Goal: Information Seeking & Learning: Learn about a topic

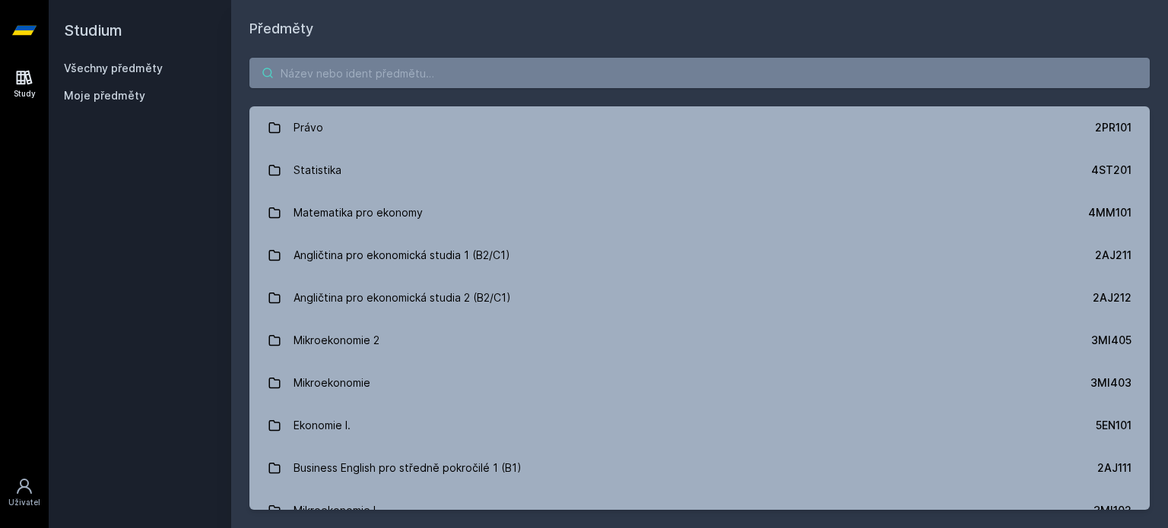
click at [387, 84] on input "search" at bounding box center [699, 73] width 900 height 30
type input "+"
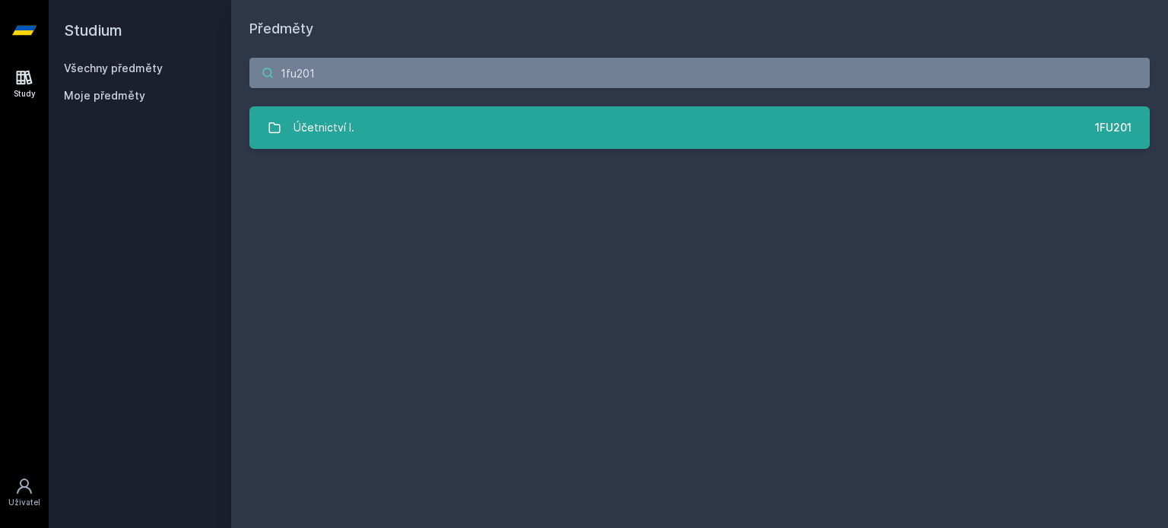
type input "1fu201"
click at [380, 115] on link "Účetnictví I. 1FU201" at bounding box center [699, 127] width 900 height 43
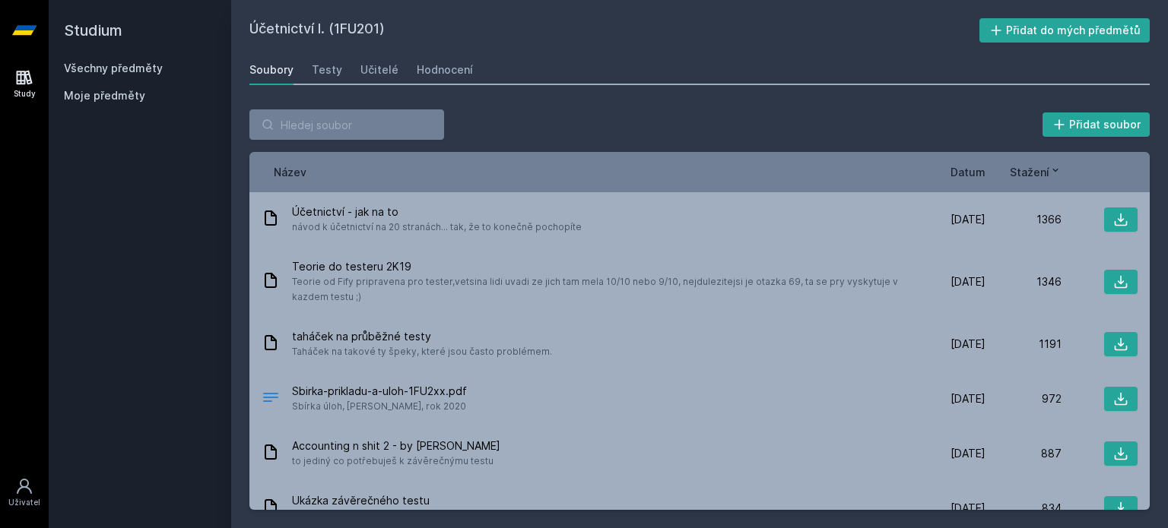
click at [962, 169] on span "Datum" at bounding box center [967, 172] width 35 height 16
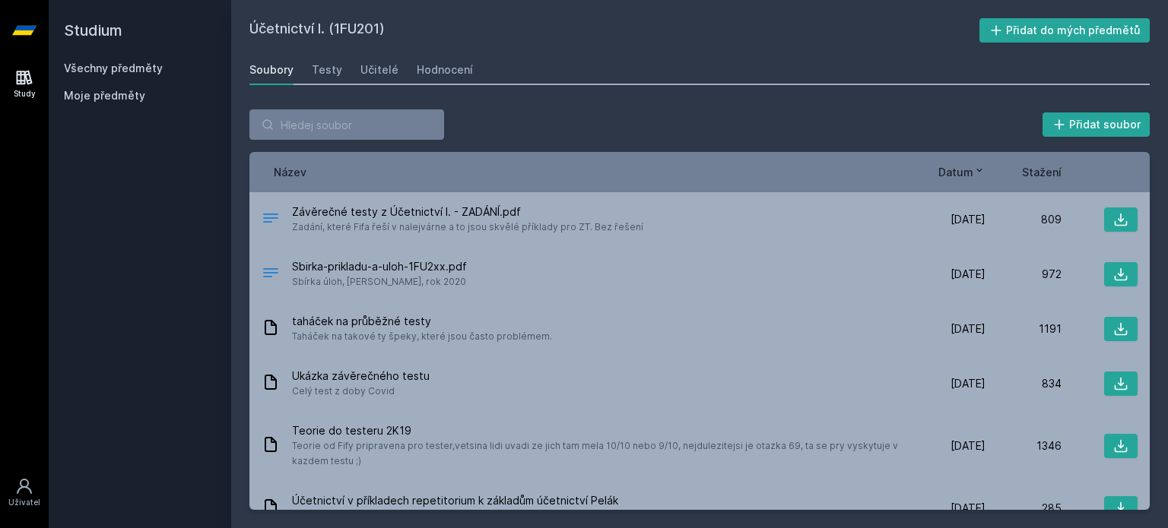
click at [962, 169] on span "Datum" at bounding box center [955, 172] width 35 height 16
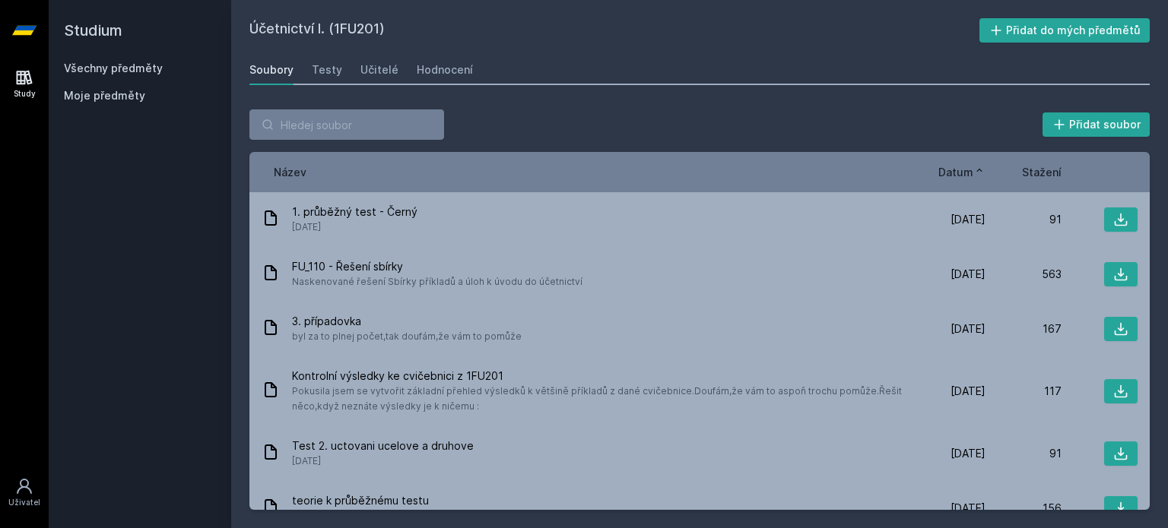
click at [962, 169] on span "Datum" at bounding box center [955, 172] width 35 height 16
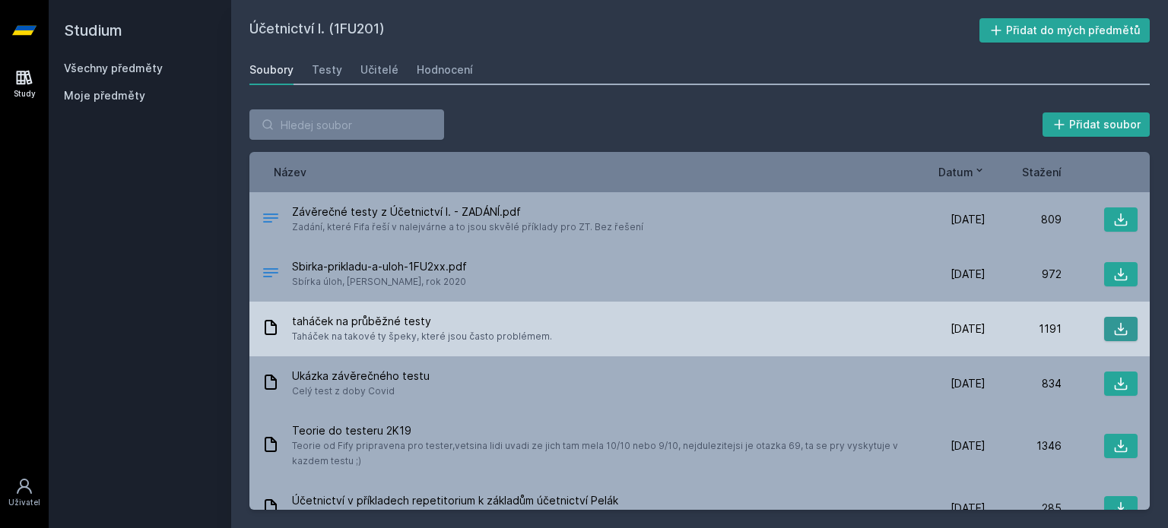
click at [1115, 322] on icon at bounding box center [1120, 329] width 15 height 15
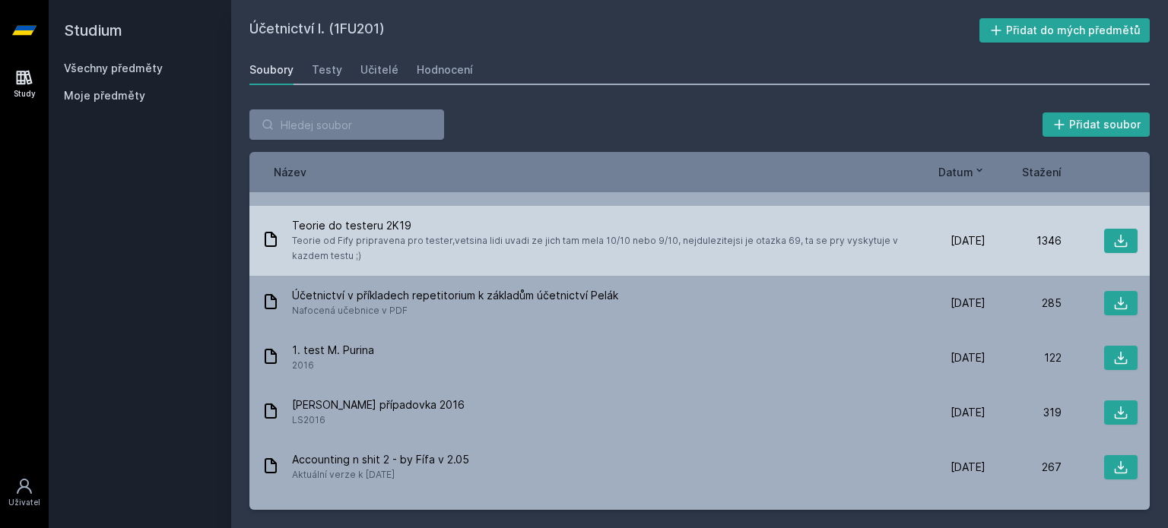
scroll to position [228, 0]
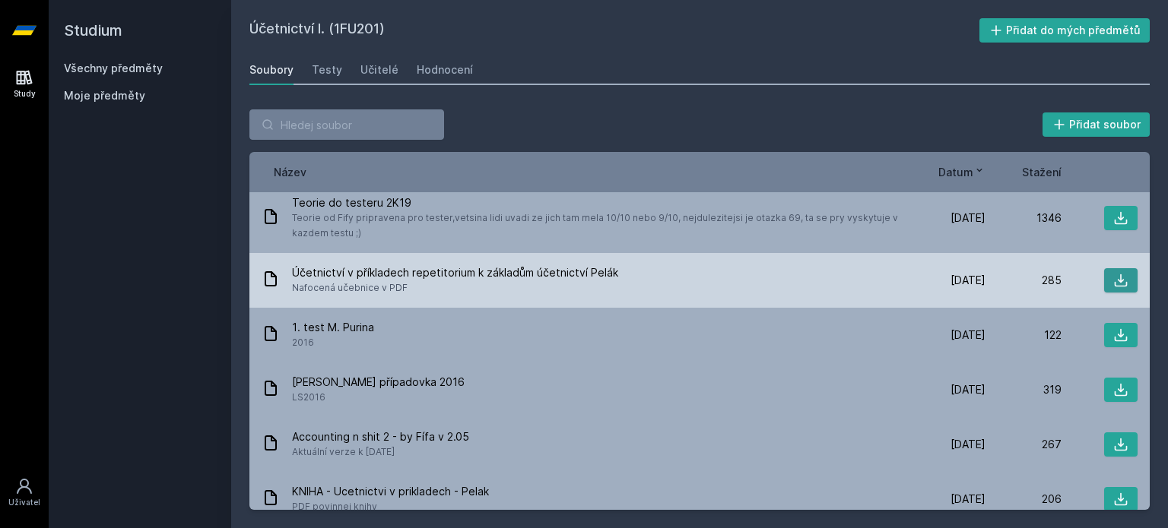
click at [1113, 278] on icon at bounding box center [1120, 280] width 15 height 15
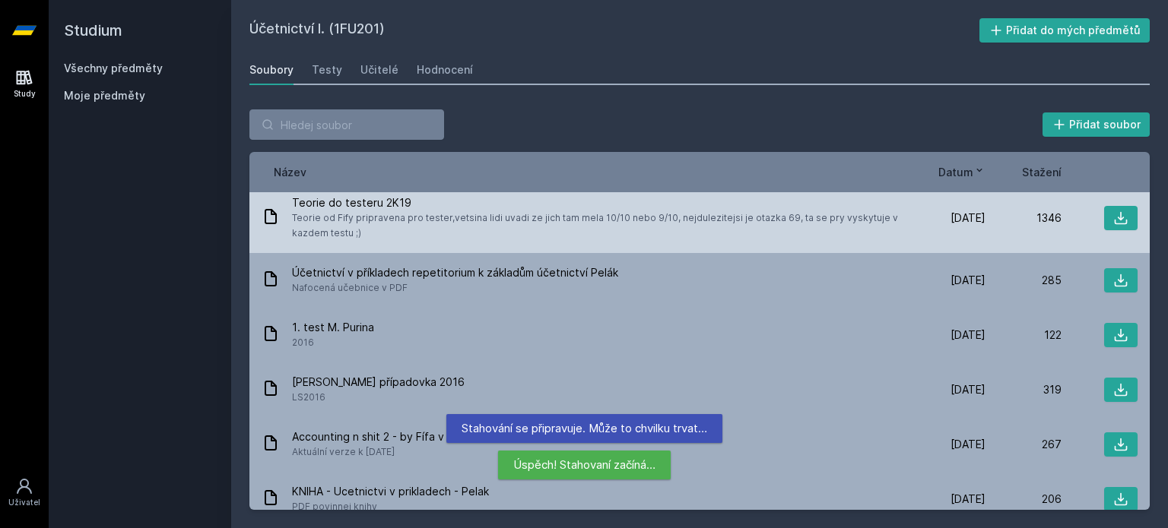
scroll to position [304, 0]
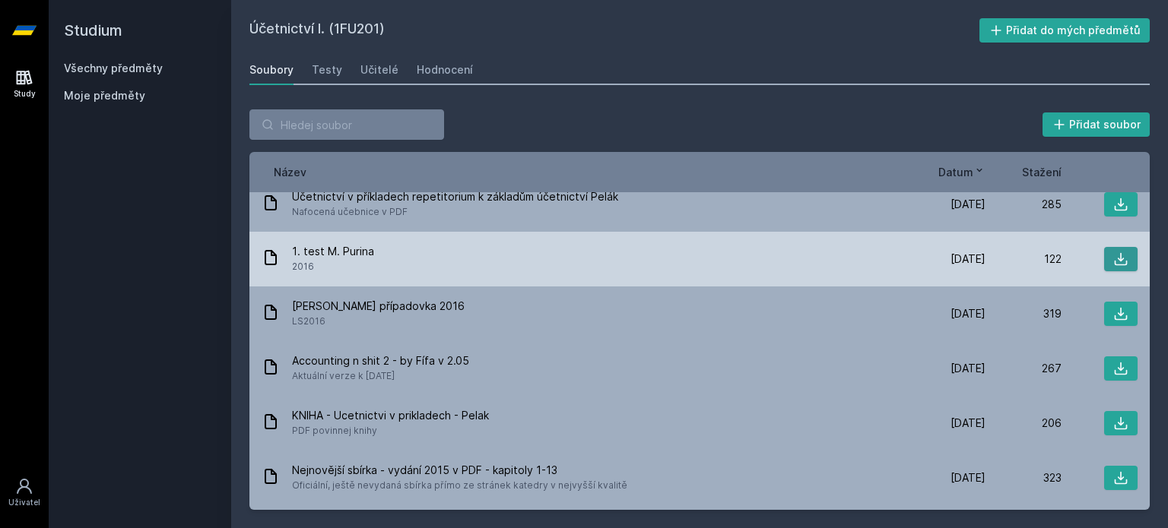
click at [1113, 255] on icon at bounding box center [1120, 259] width 15 height 15
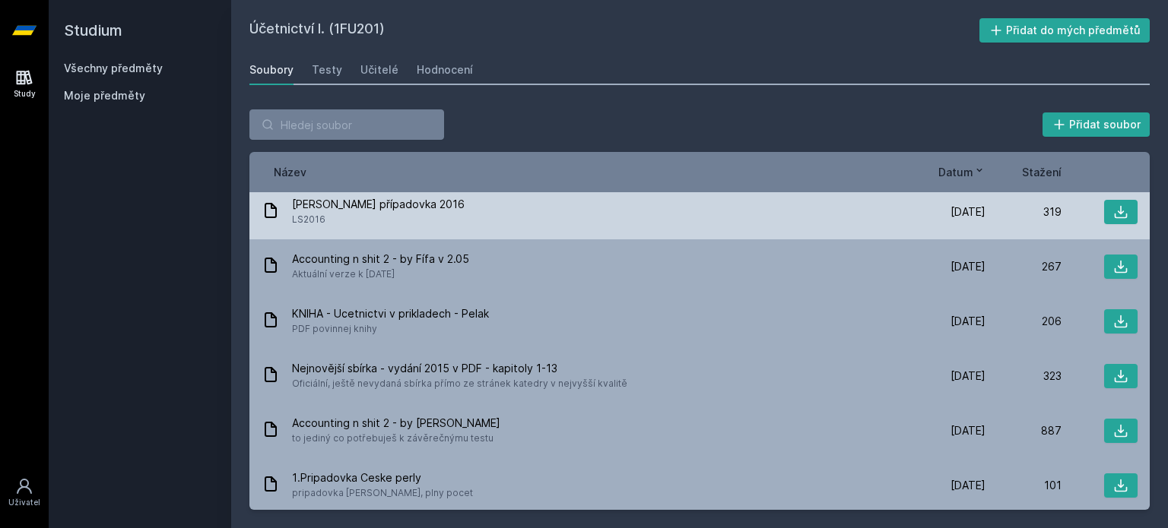
scroll to position [380, 0]
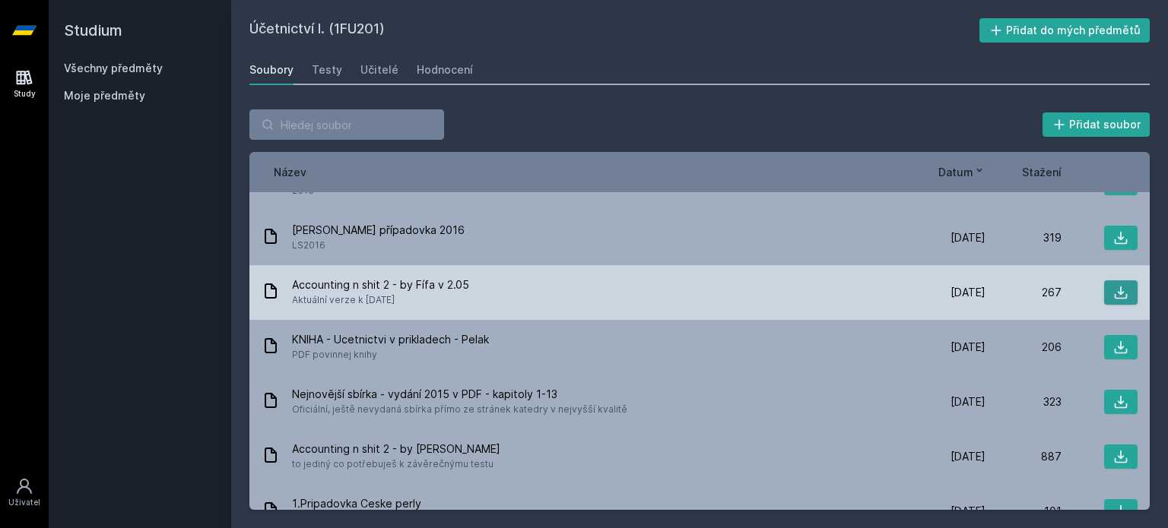
click at [1113, 293] on icon at bounding box center [1120, 292] width 15 height 15
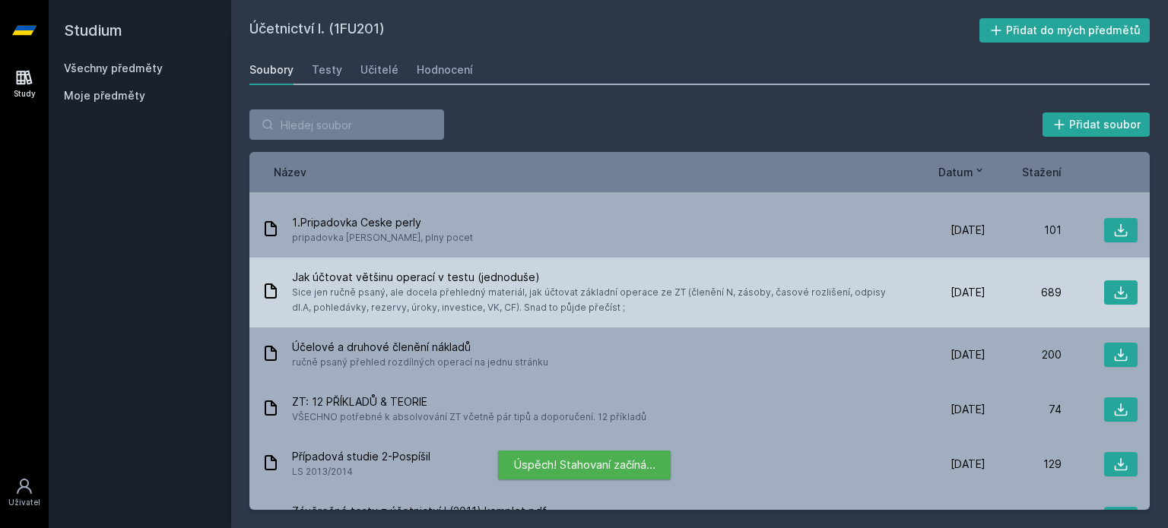
scroll to position [684, 0]
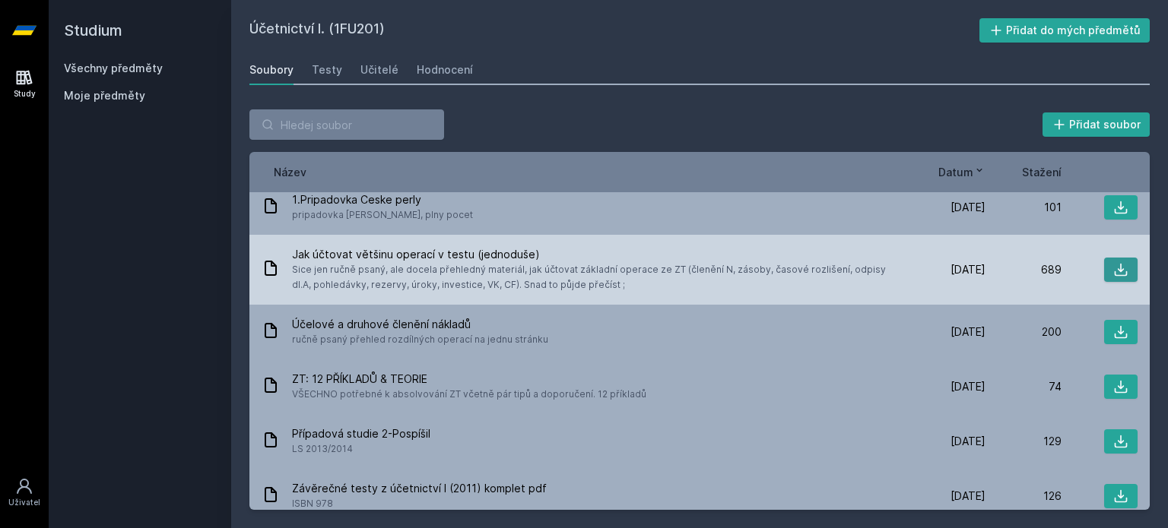
click at [1113, 271] on icon at bounding box center [1120, 269] width 15 height 15
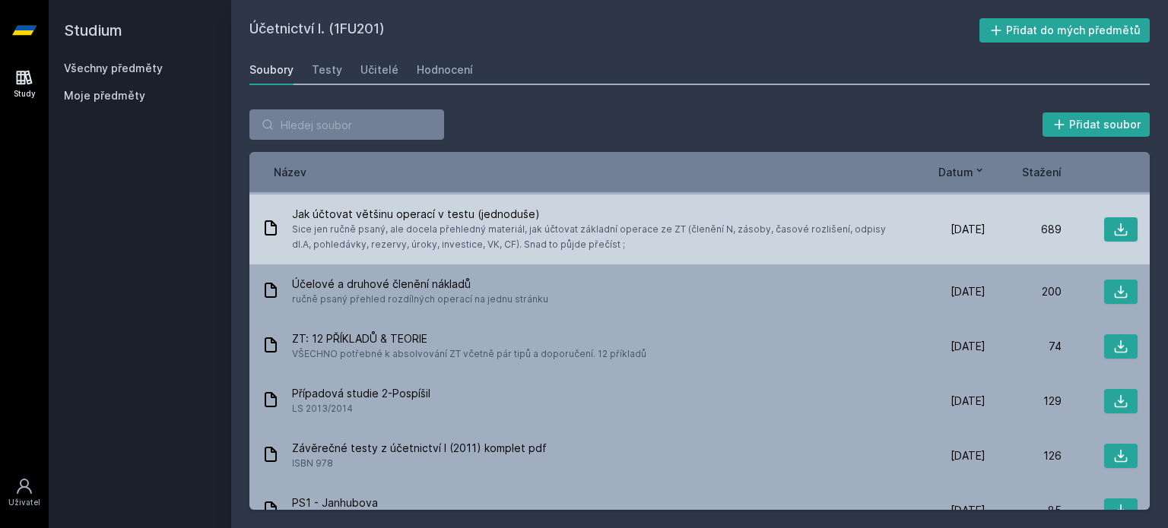
scroll to position [760, 0]
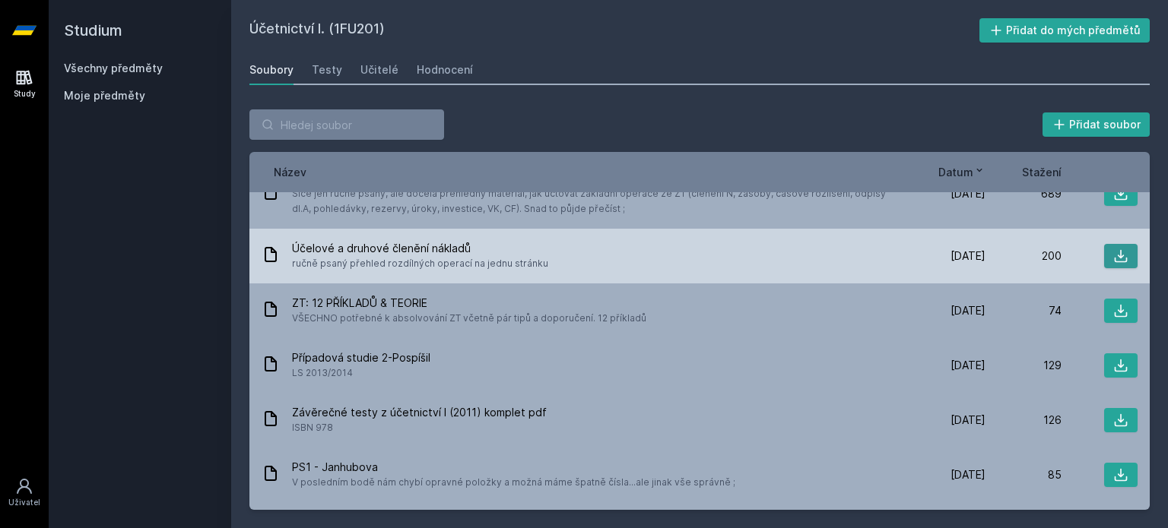
click at [1116, 262] on icon at bounding box center [1121, 256] width 13 height 13
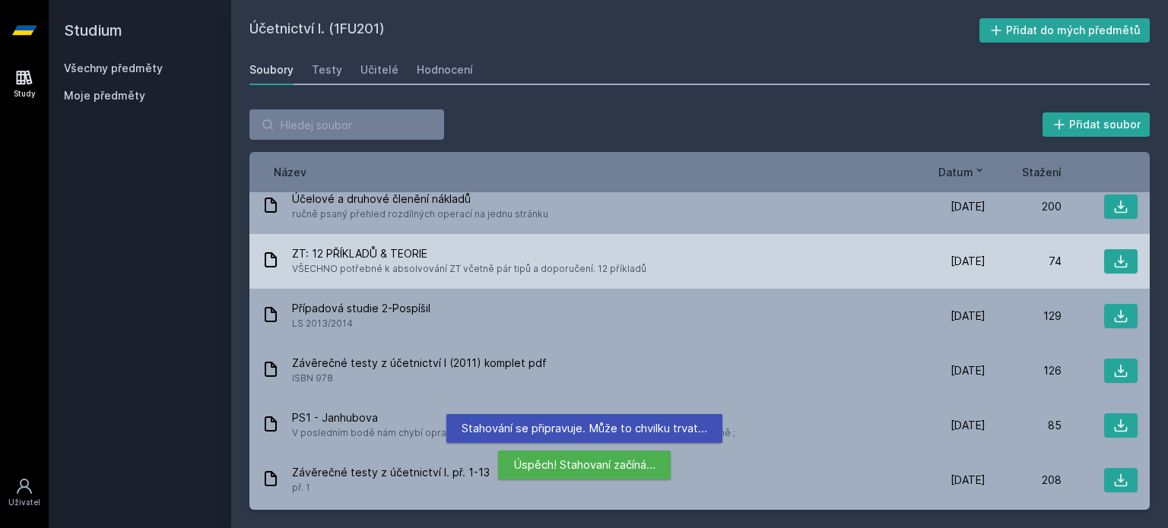
scroll to position [836, 0]
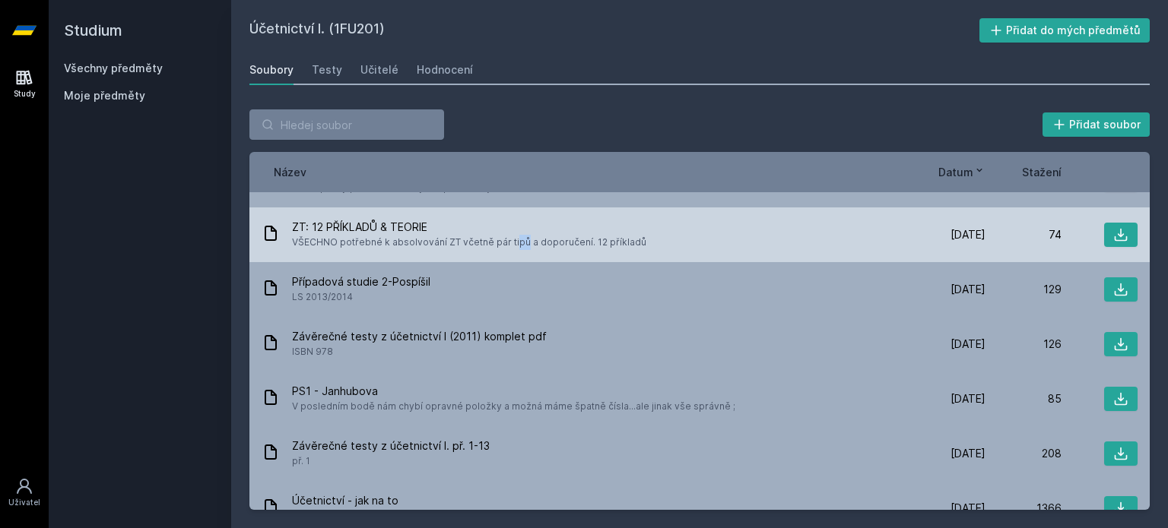
drag, startPoint x: 442, startPoint y: 242, endPoint x: 451, endPoint y: 242, distance: 9.1
click at [451, 242] on span "VŠECHNO potřebné k absolvování ZT včetně pár tipů a doporučení. 12 příkladů" at bounding box center [469, 242] width 354 height 15
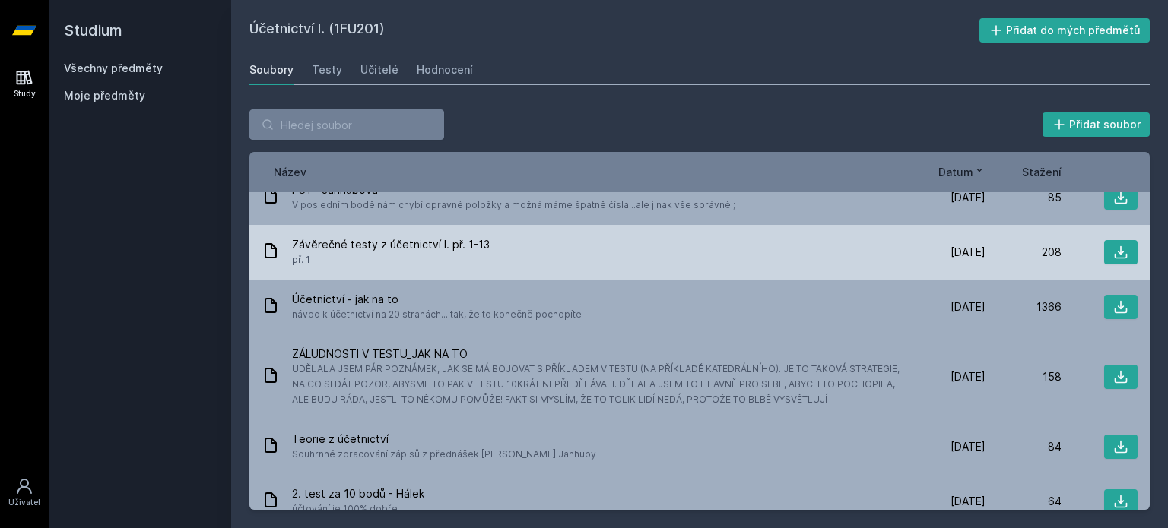
scroll to position [1064, 0]
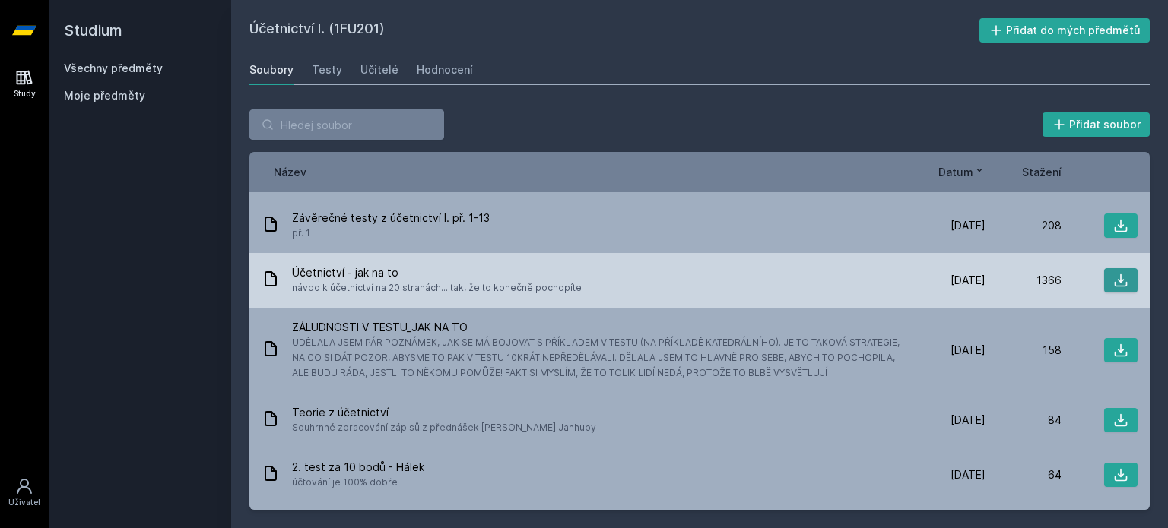
click at [1113, 283] on icon at bounding box center [1120, 280] width 15 height 15
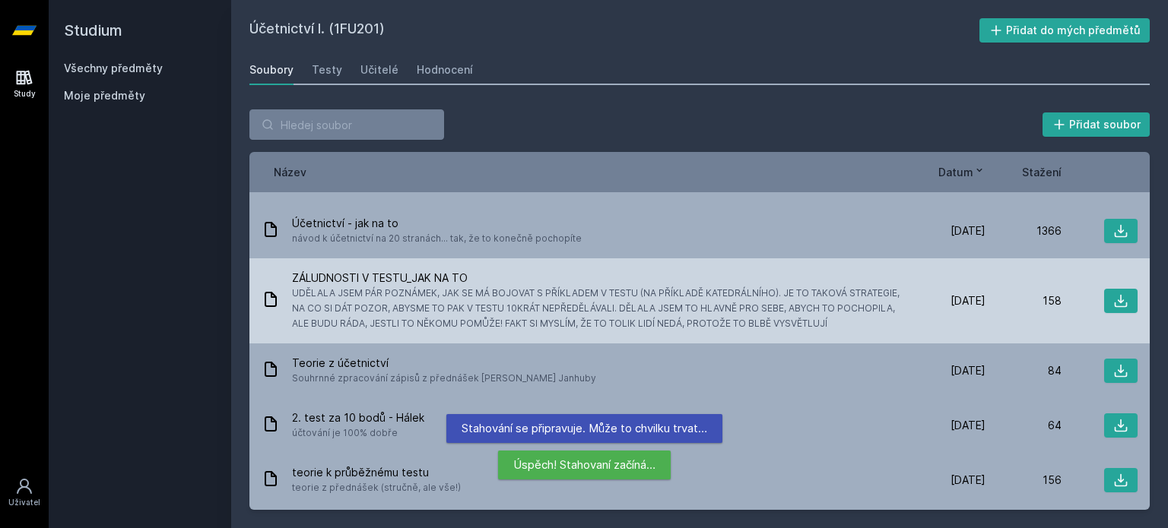
scroll to position [1140, 0]
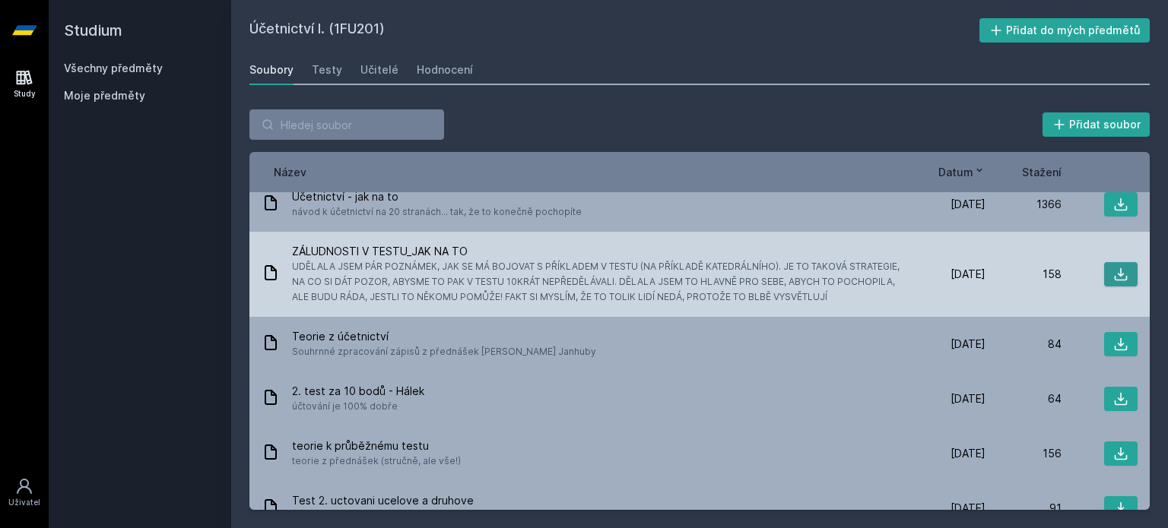
click at [1113, 270] on icon at bounding box center [1120, 274] width 15 height 15
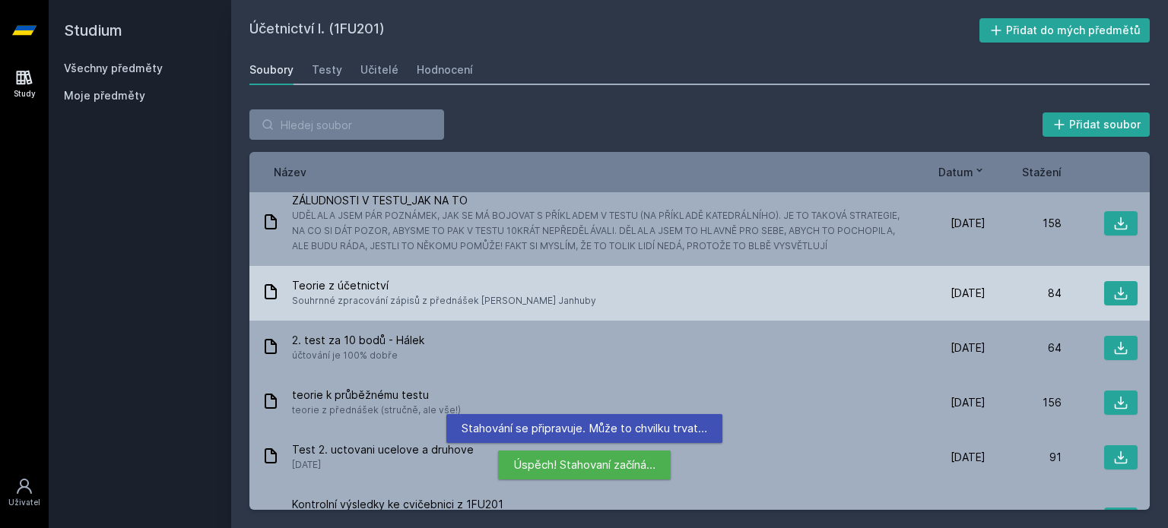
scroll to position [1216, 0]
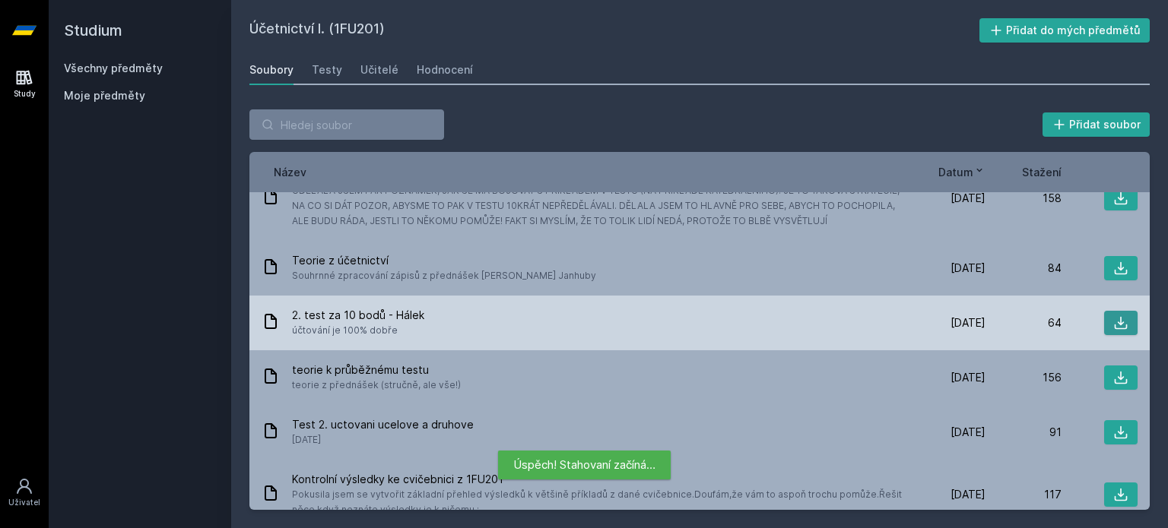
click at [1113, 319] on icon at bounding box center [1120, 323] width 15 height 15
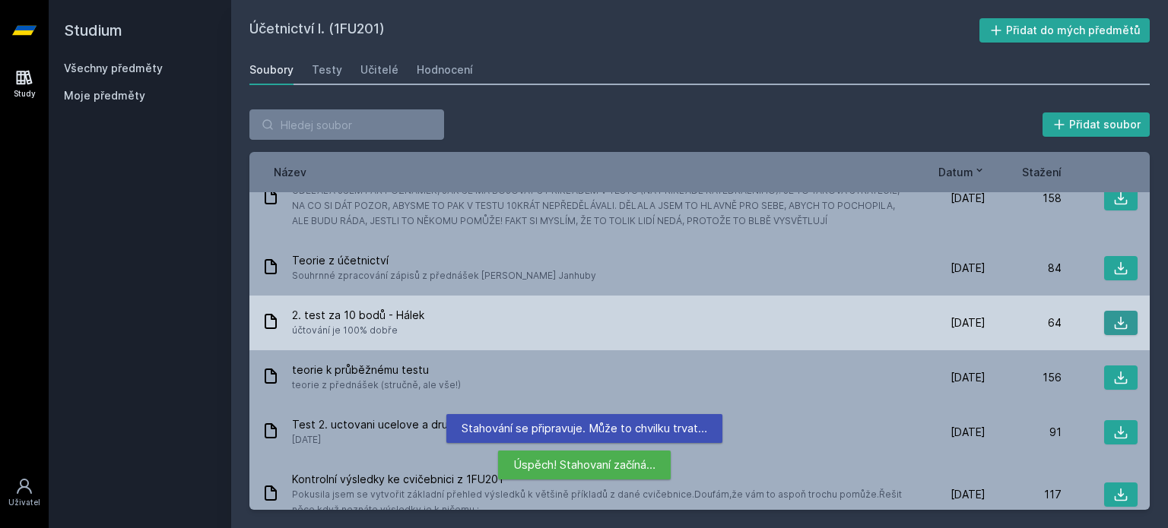
click at [1113, 322] on icon at bounding box center [1120, 323] width 15 height 15
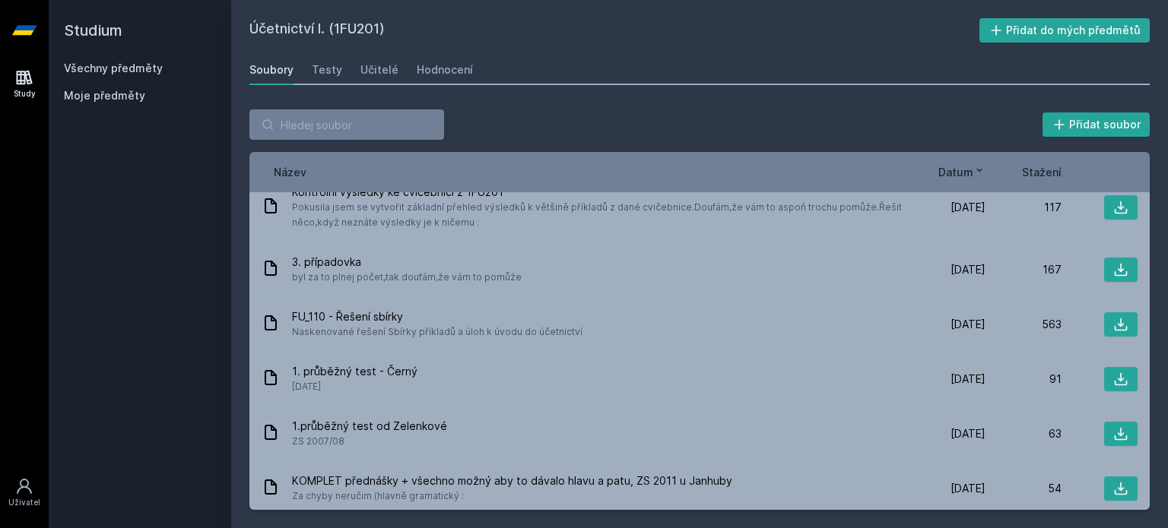
scroll to position [1521, 0]
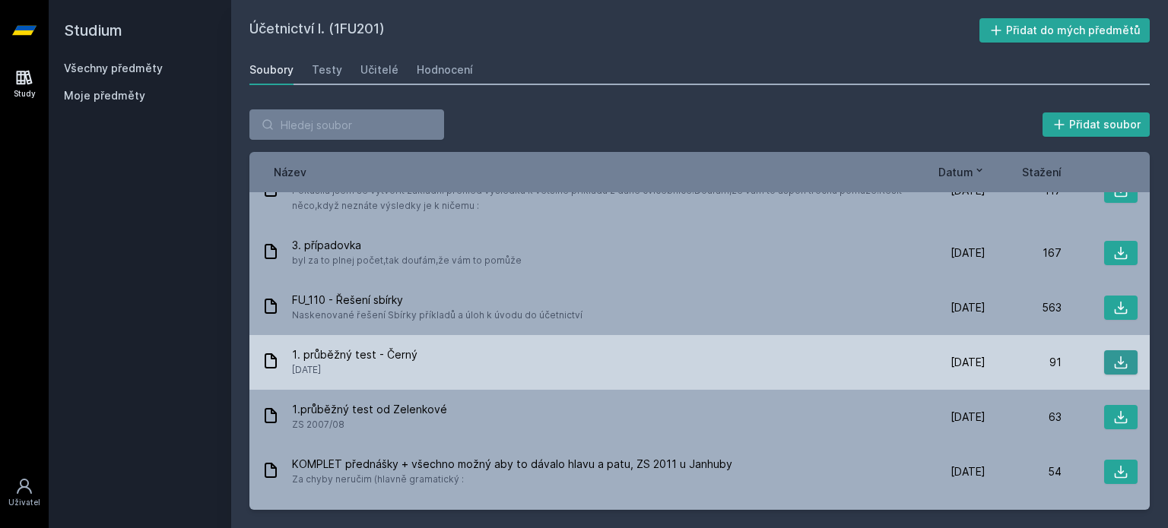
click at [1113, 365] on icon at bounding box center [1120, 362] width 15 height 15
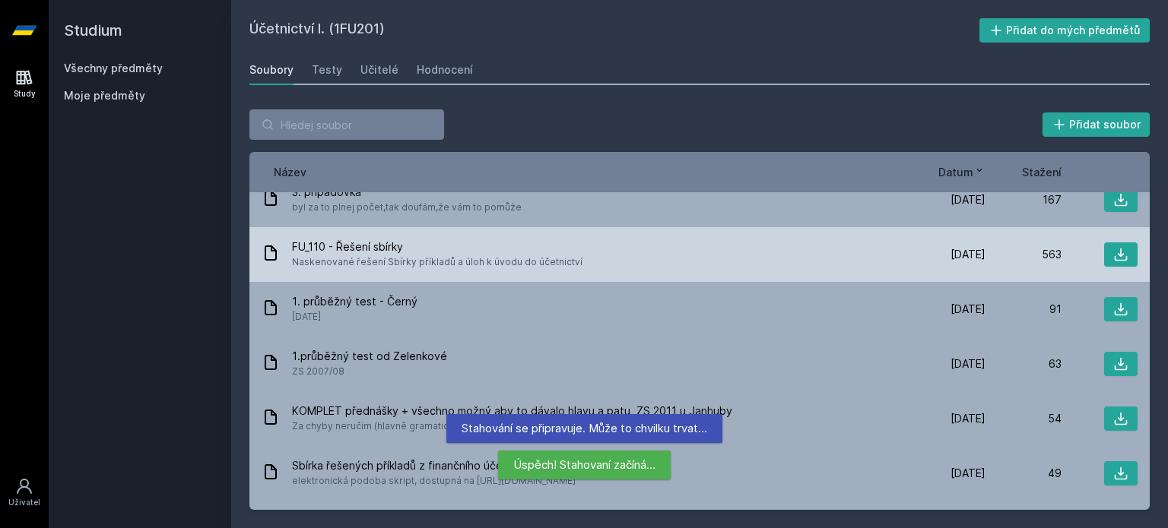
scroll to position [1597, 0]
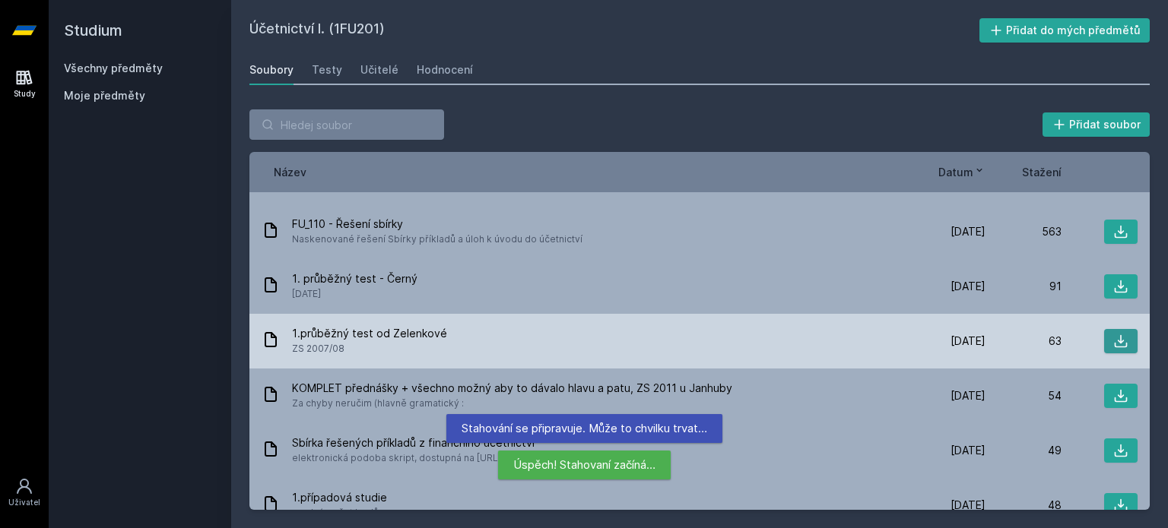
click at [1104, 343] on button at bounding box center [1120, 341] width 33 height 24
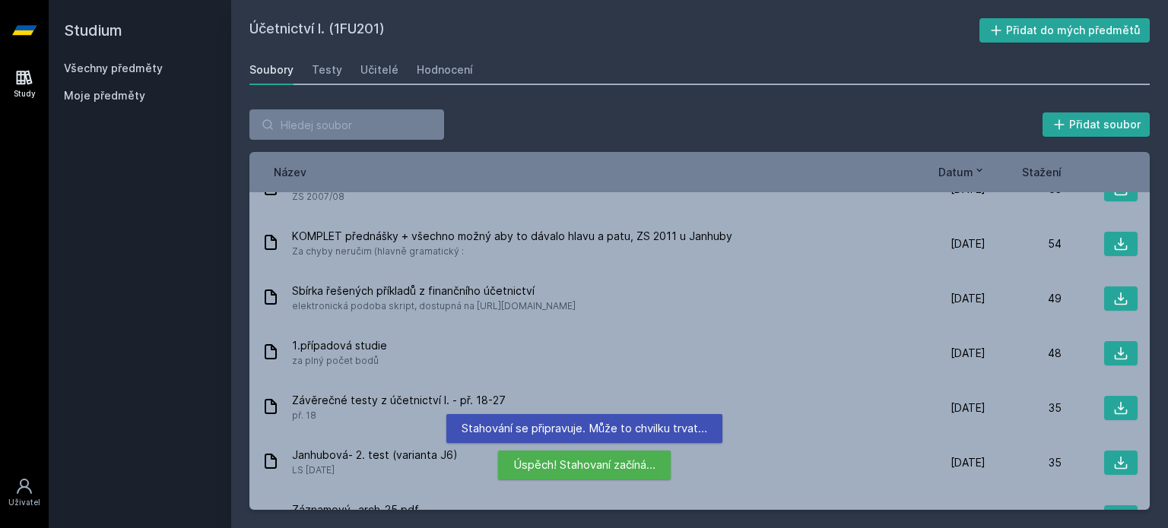
scroll to position [1673, 0]
